Goal: Information Seeking & Learning: Check status

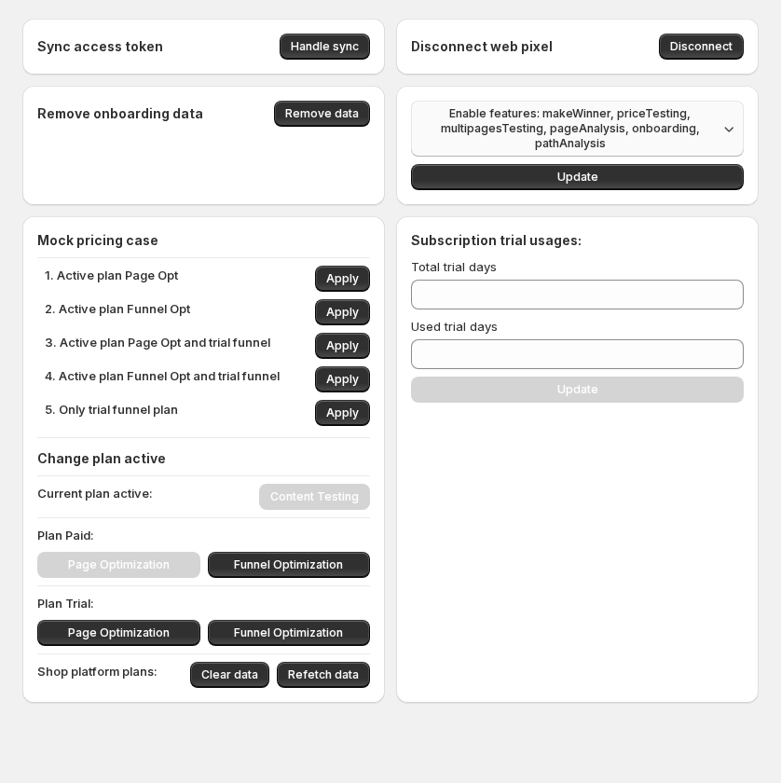
click at [692, 131] on span "Enable features: makeWinner, priceTesting, multipagesTesting, pageAnalysis, onb…" at bounding box center [569, 128] width 295 height 45
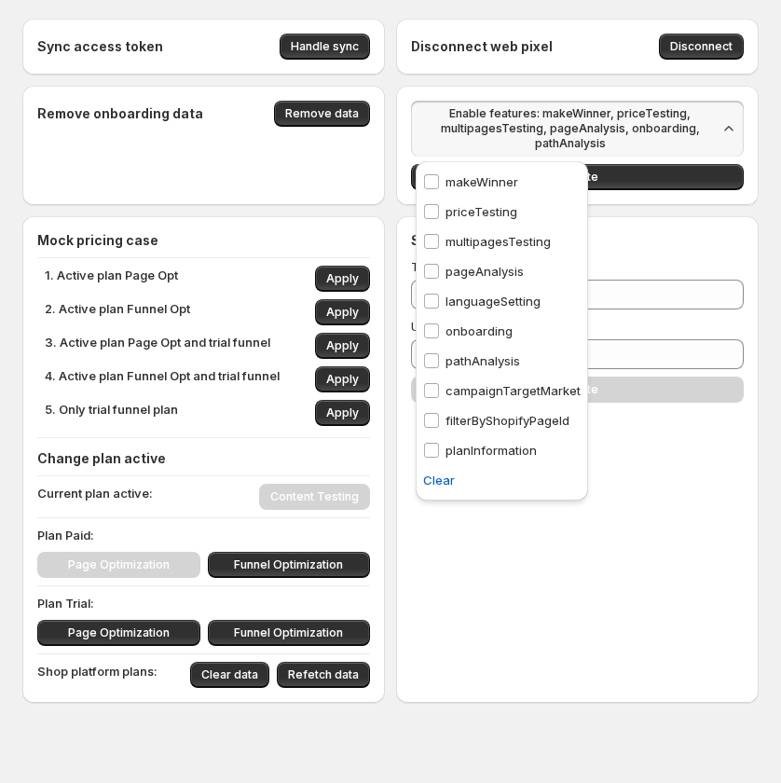
click at [457, 519] on div "Subscription trial usages: Total trial days ** Used trial days * Update" at bounding box center [577, 459] width 363 height 487
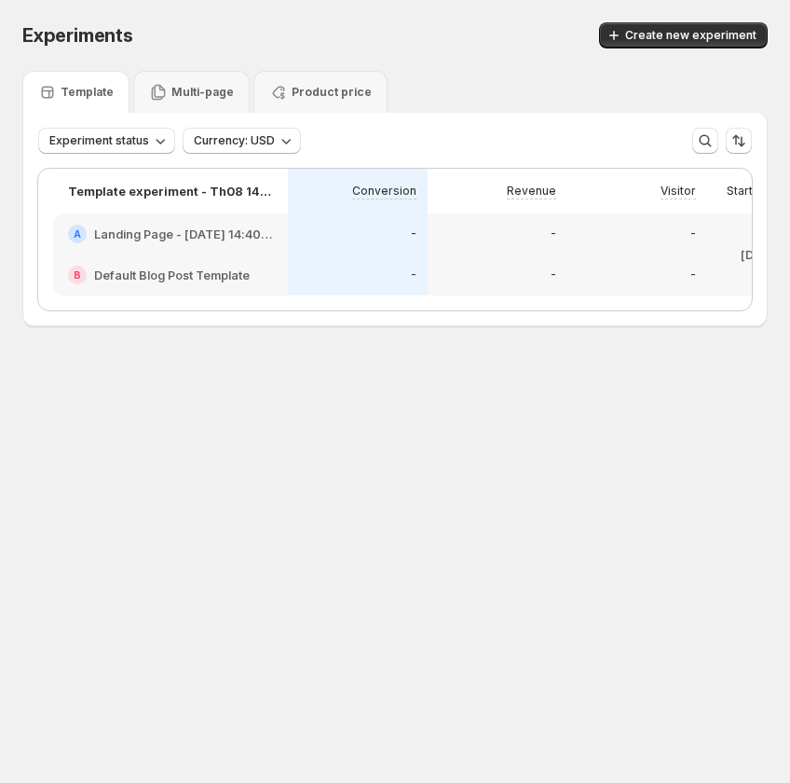
click at [235, 252] on div "A Landing Page - [DATE] 14:40:11" at bounding box center [170, 233] width 235 height 41
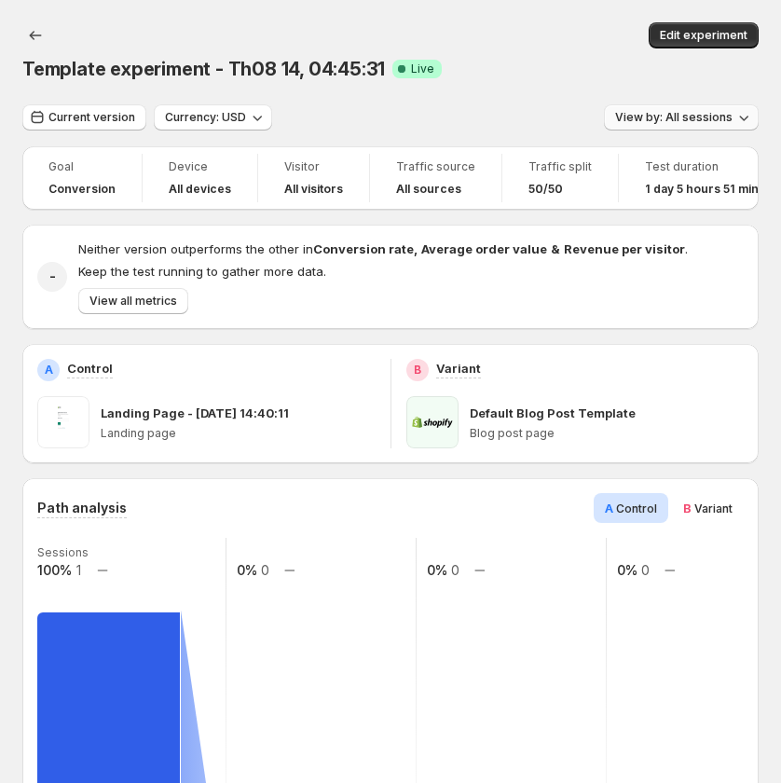
click at [696, 127] on button "View by: All sessions" at bounding box center [681, 117] width 155 height 26
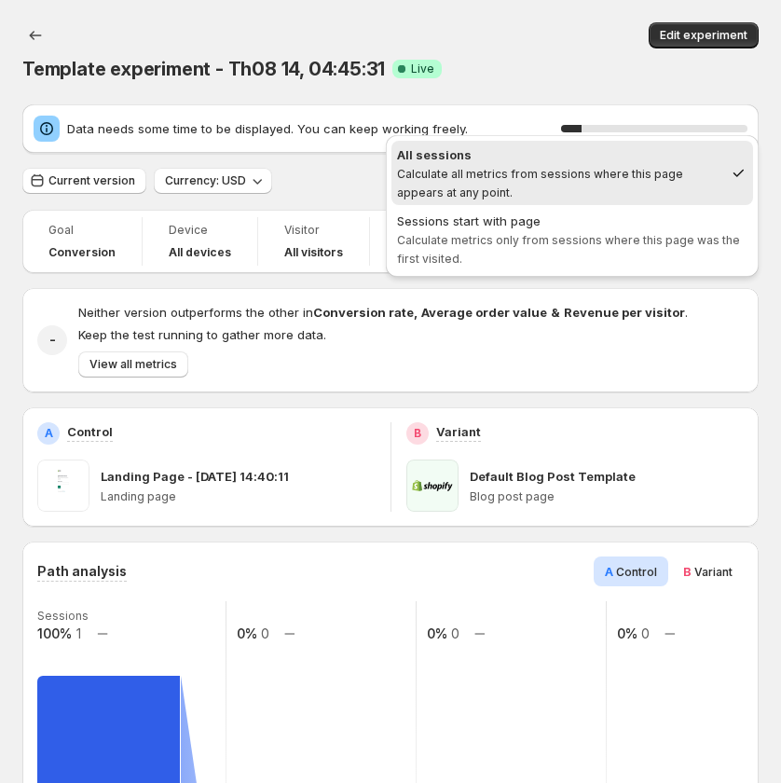
click at [516, 88] on div "Template experiment - Th08 14, 04:45:31. This page is ready Template experiment…" at bounding box center [390, 52] width 736 height 104
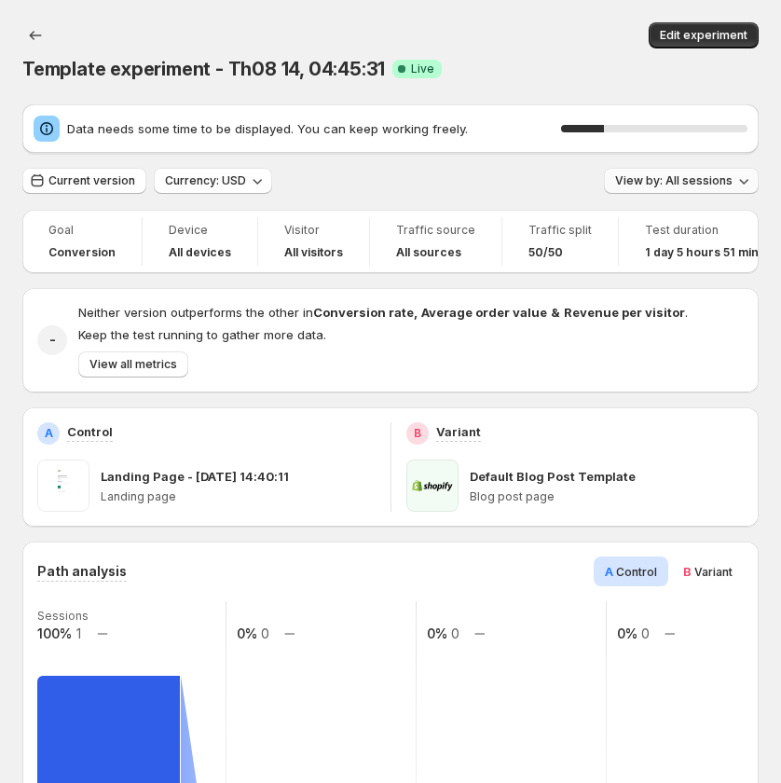
click at [659, 181] on span "View by: All sessions" at bounding box center [673, 180] width 117 height 15
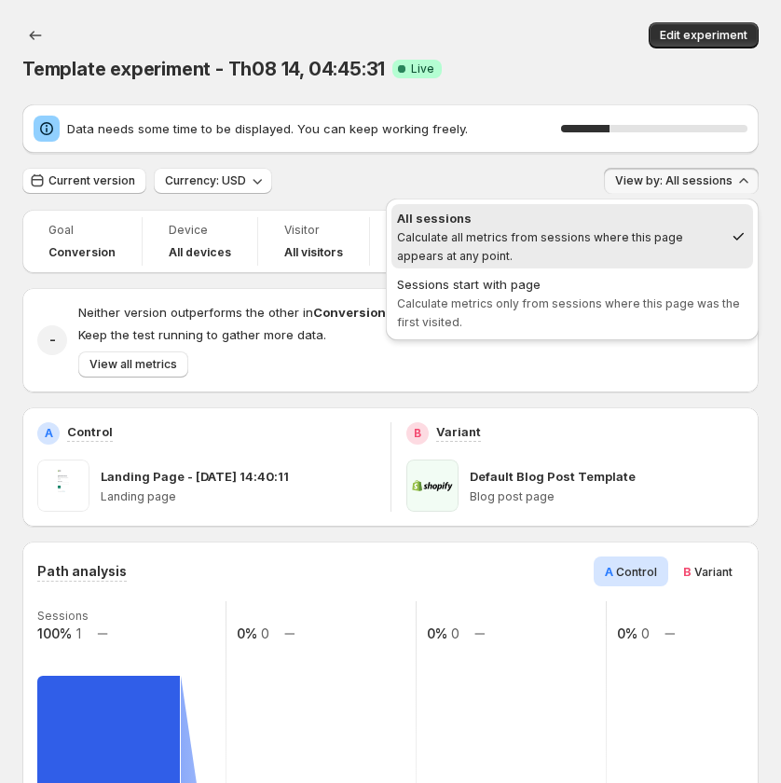
click at [559, 82] on div "Template experiment - Th08 14, 04:45:31. This page is ready Template experiment…" at bounding box center [390, 52] width 736 height 104
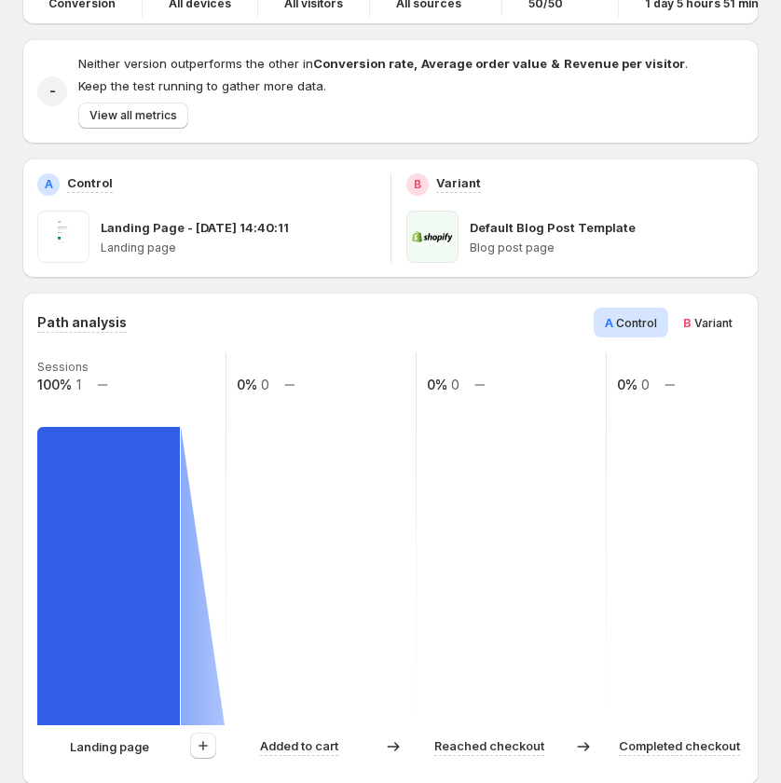
scroll to position [280, 0]
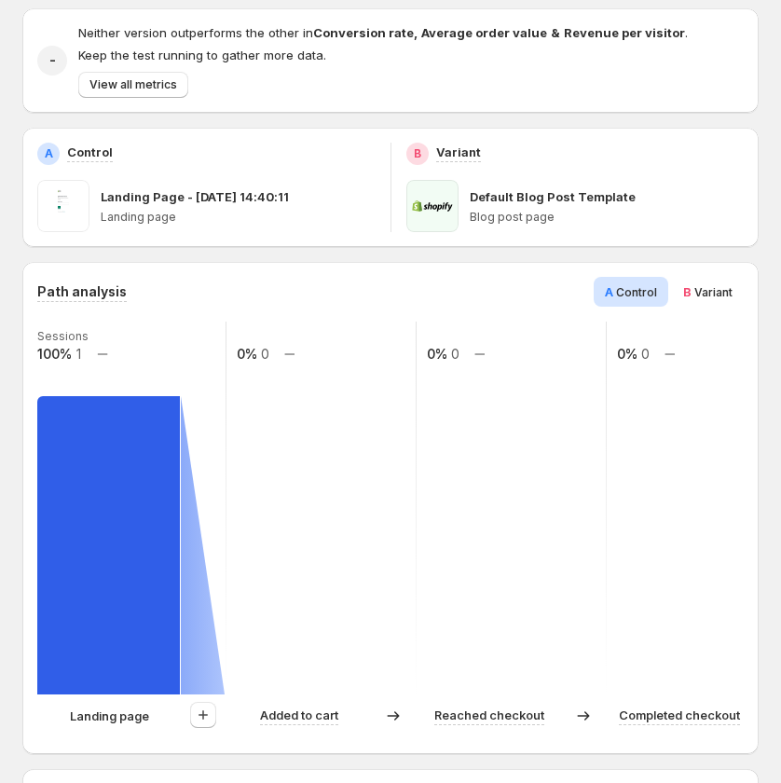
click at [709, 287] on span "Variant" at bounding box center [713, 292] width 38 height 14
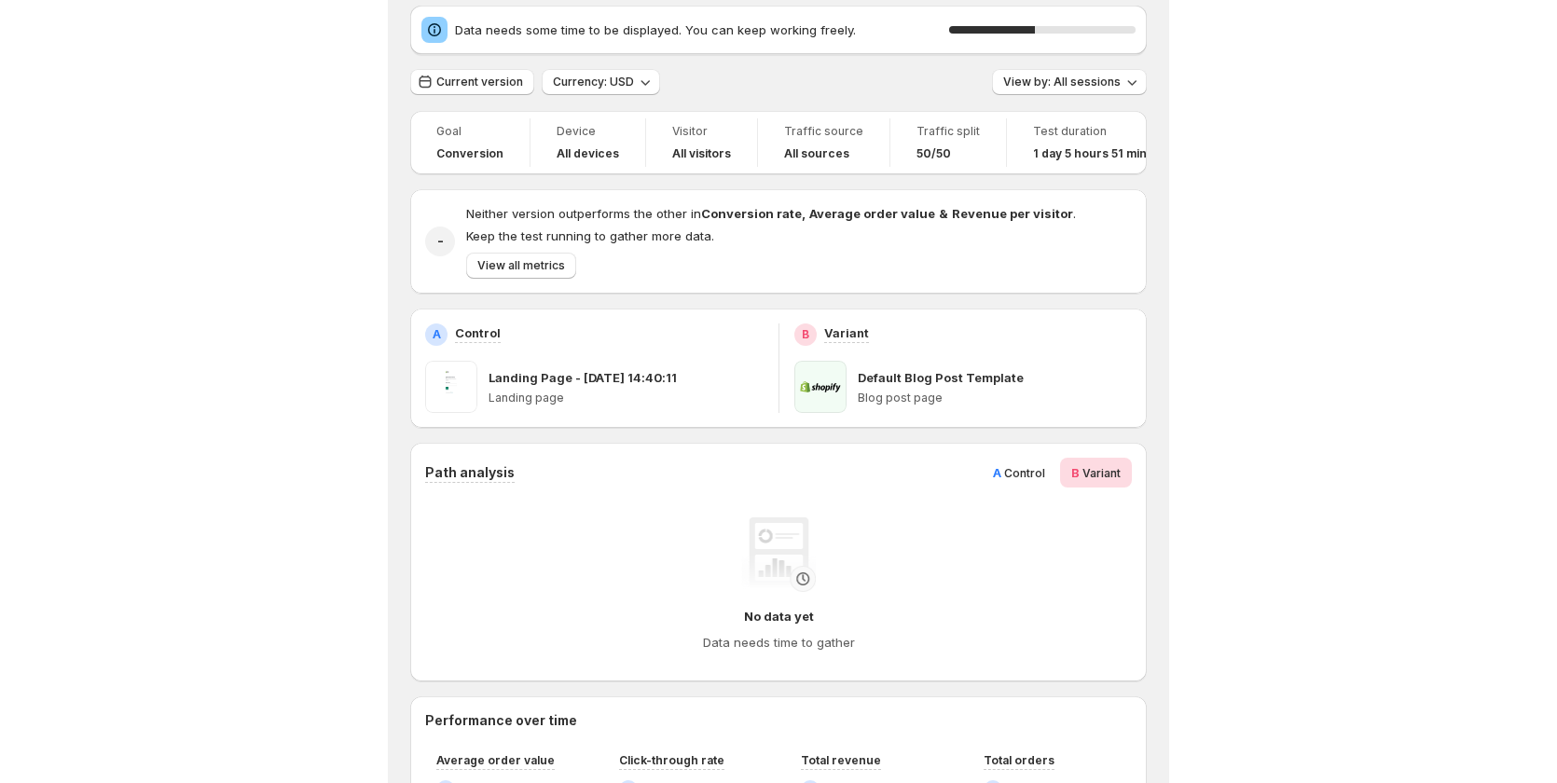
scroll to position [0, 0]
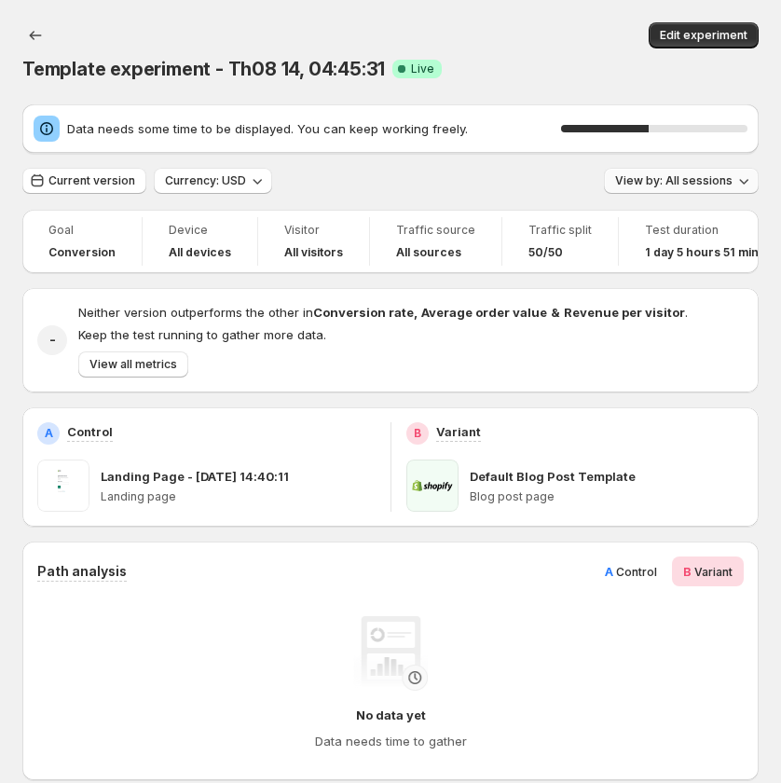
click at [699, 187] on span "View by: All sessions" at bounding box center [673, 180] width 117 height 15
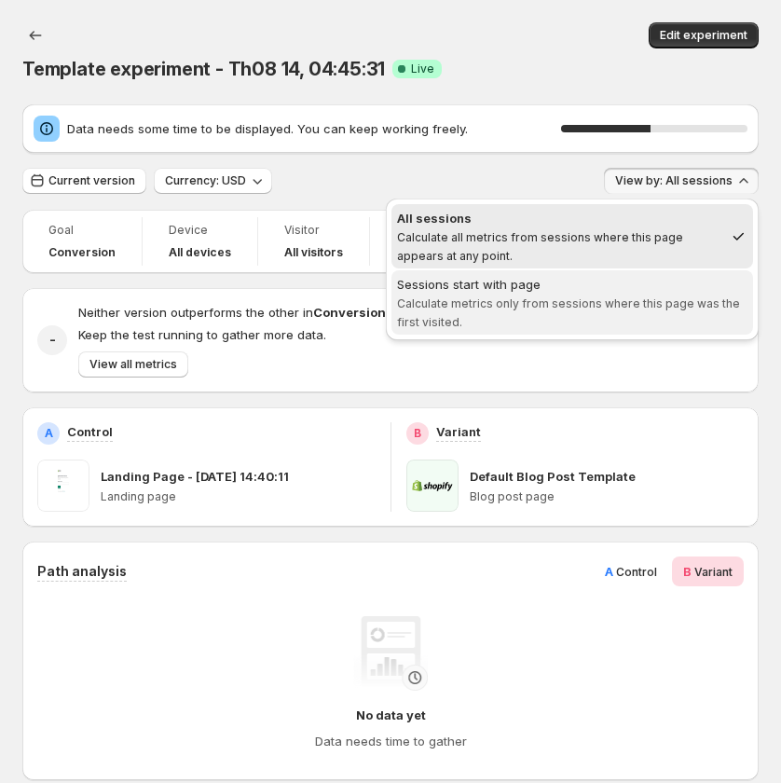
click at [662, 301] on span "Calculate metrics only from sessions where this page was the first visited." at bounding box center [568, 312] width 343 height 33
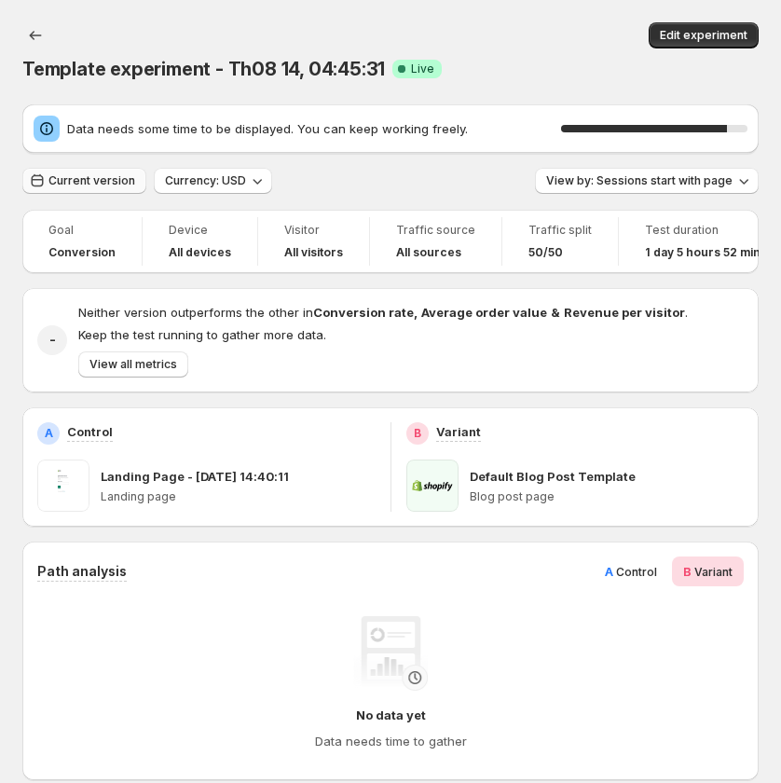
click at [101, 174] on span "Current version" at bounding box center [91, 180] width 87 height 15
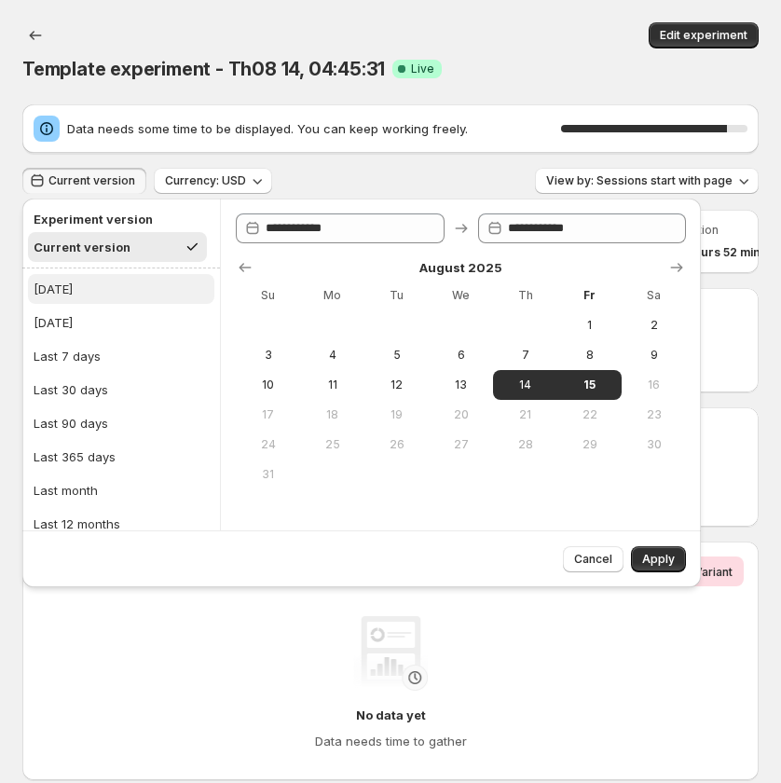
click at [103, 294] on button "[DATE]" at bounding box center [121, 289] width 186 height 30
type input "**********"
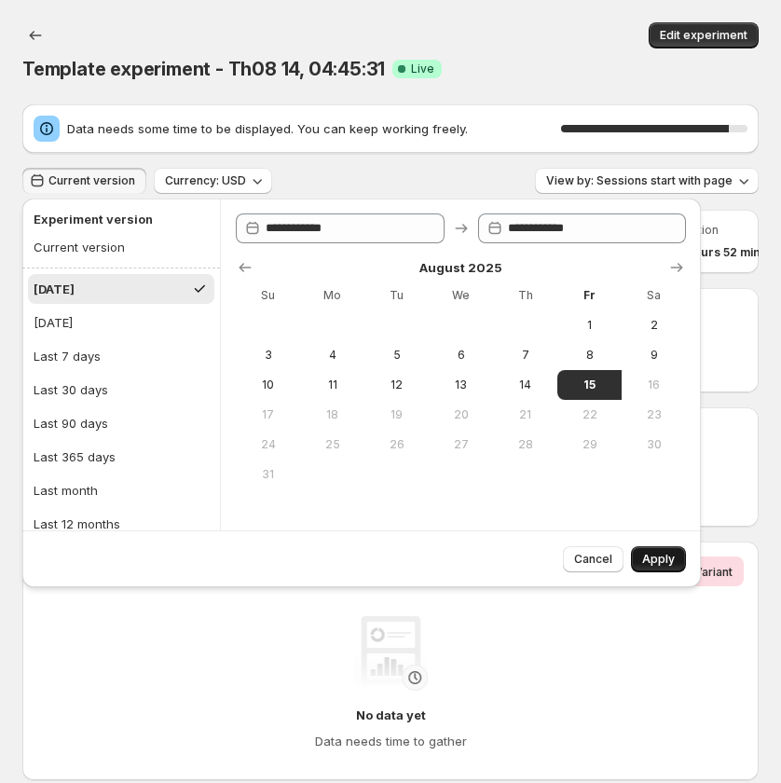
click at [672, 568] on button "Apply" at bounding box center [658, 559] width 55 height 26
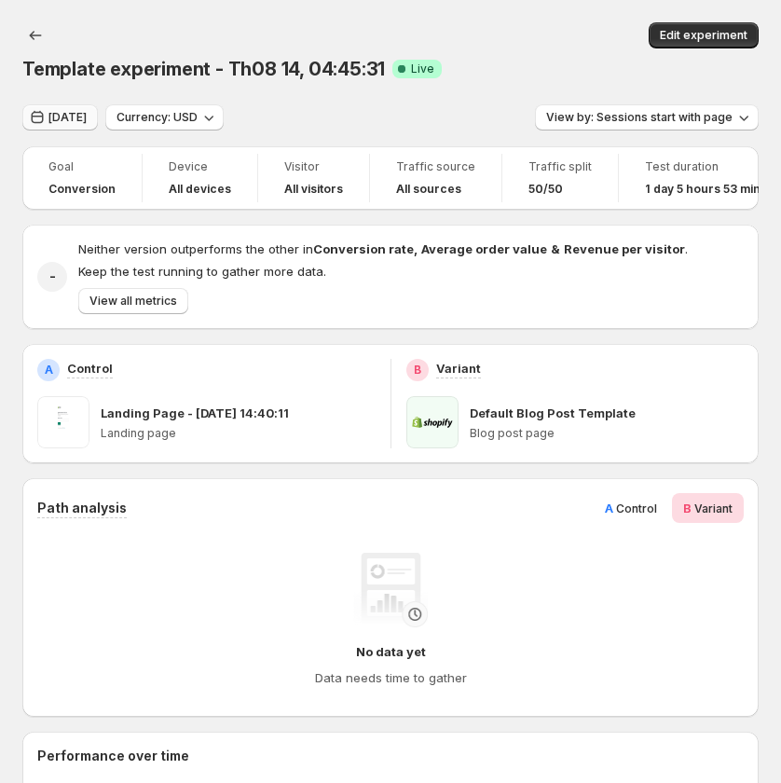
click at [69, 121] on span "[DATE]" at bounding box center [67, 117] width 38 height 15
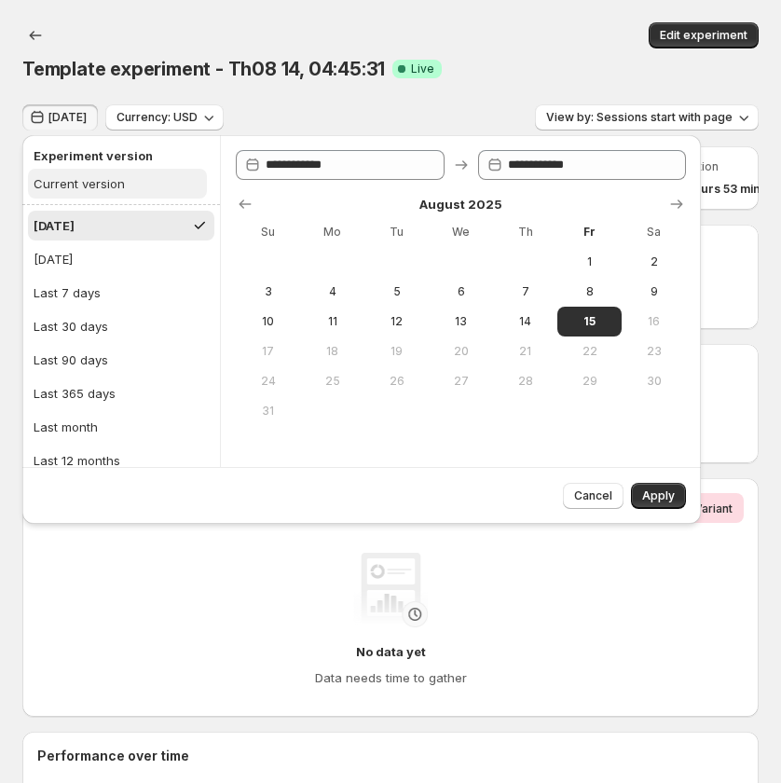
click at [95, 185] on div "Current version" at bounding box center [79, 183] width 91 height 19
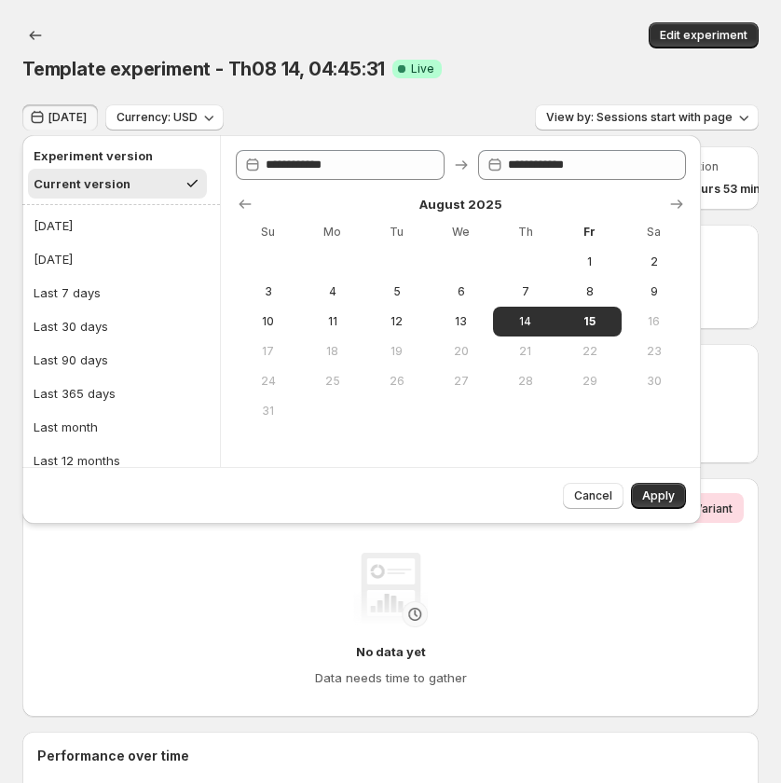
type input "**********"
click at [673, 494] on span "Apply" at bounding box center [658, 495] width 33 height 15
